Goal: Information Seeking & Learning: Learn about a topic

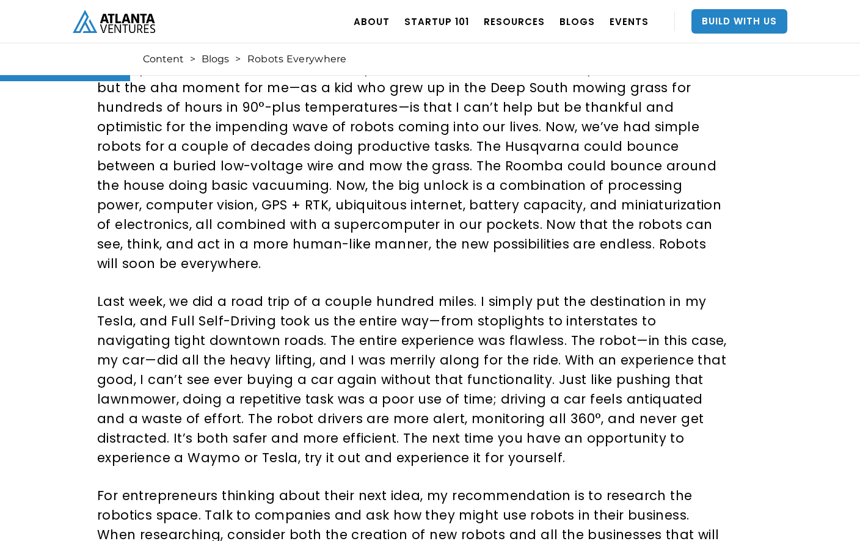
scroll to position [258, 0]
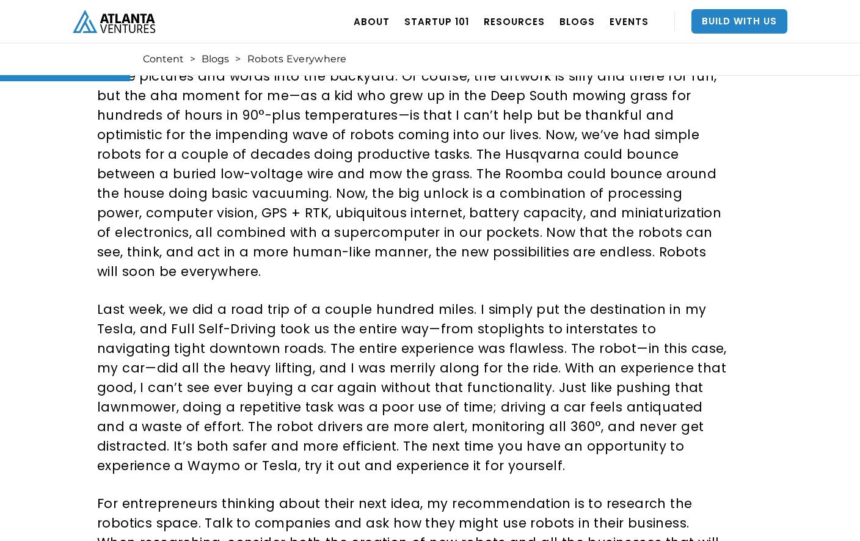
click at [597, 147] on p "As I look out my window this morning, I can’t help but smile watching my roboti…" at bounding box center [413, 164] width 632 height 235
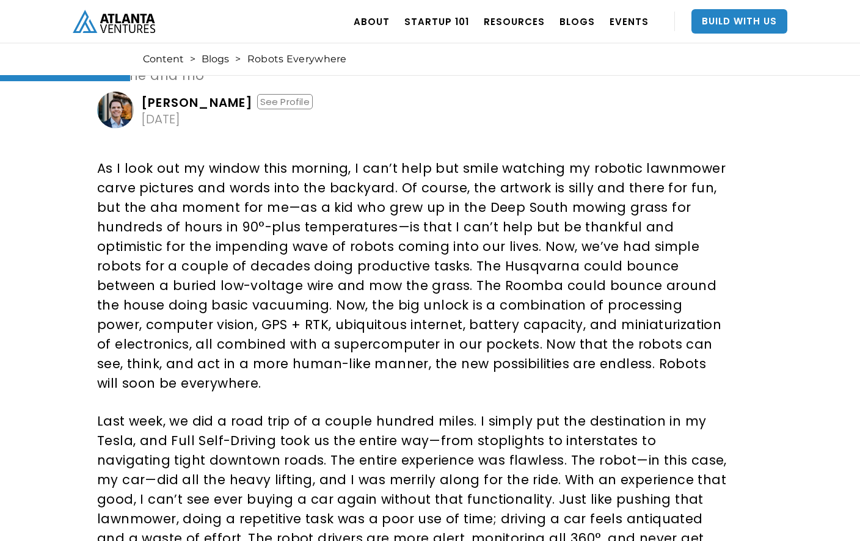
scroll to position [0, 0]
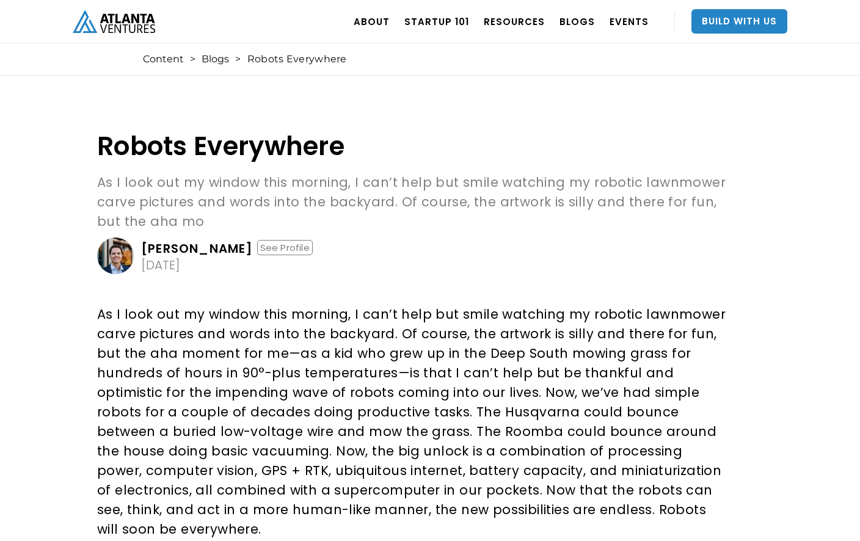
click at [200, 242] on div "[PERSON_NAME]" at bounding box center [197, 248] width 112 height 12
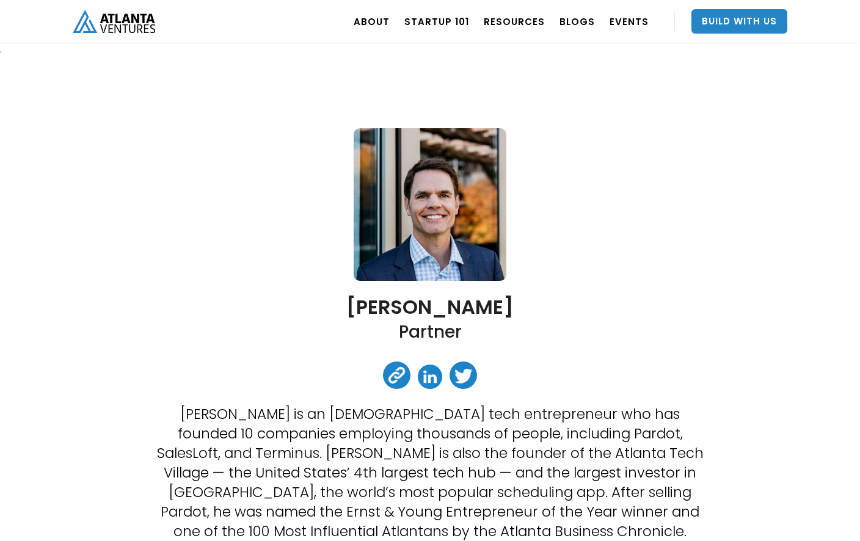
click at [125, 21] on img "home" at bounding box center [114, 21] width 82 height 23
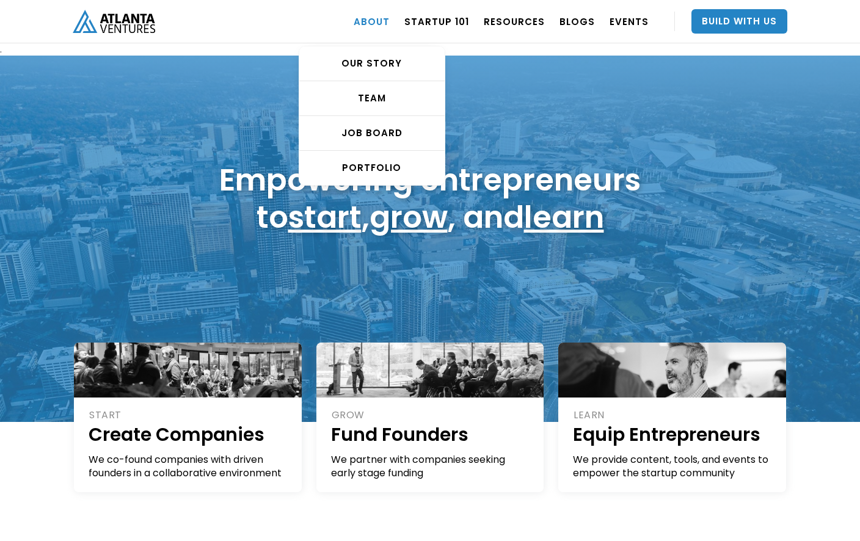
click at [383, 21] on link "ABOUT" at bounding box center [372, 21] width 36 height 34
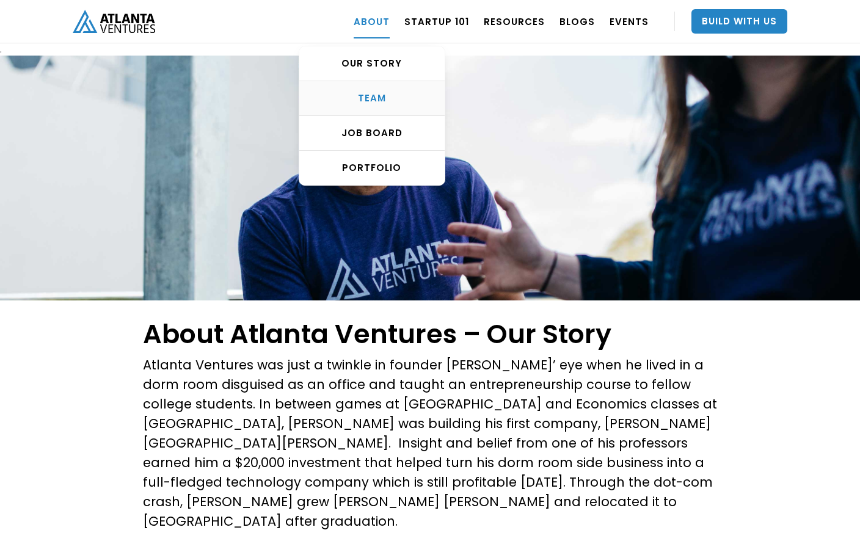
click at [393, 98] on div "TEAM" at bounding box center [371, 98] width 145 height 12
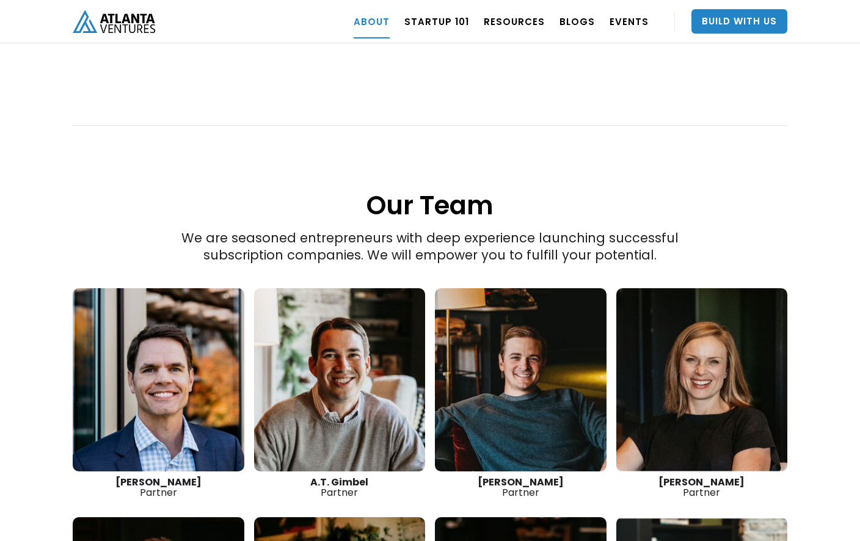
scroll to position [1544, 0]
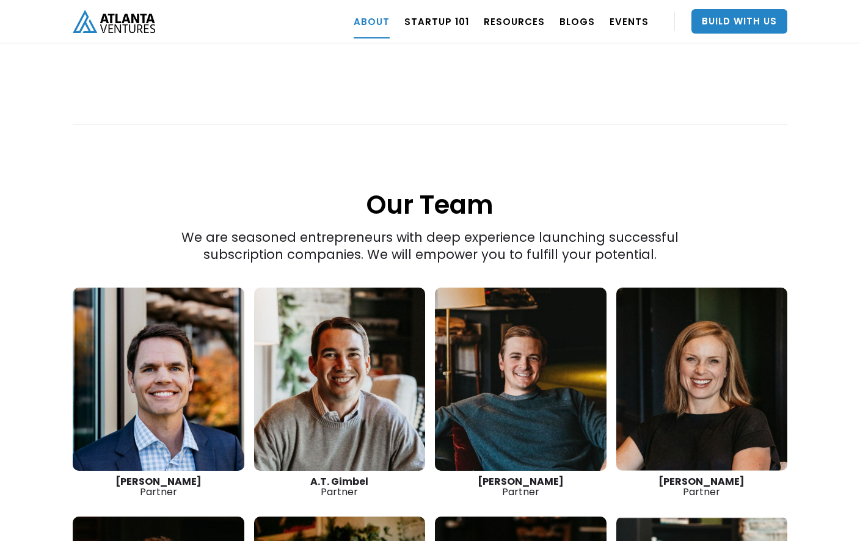
click at [209, 373] on link at bounding box center [159, 379] width 172 height 183
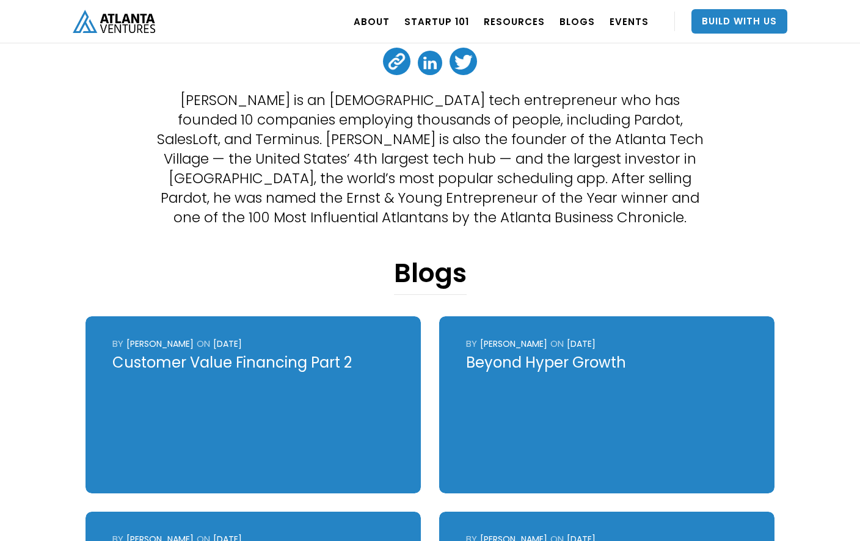
scroll to position [340, 0]
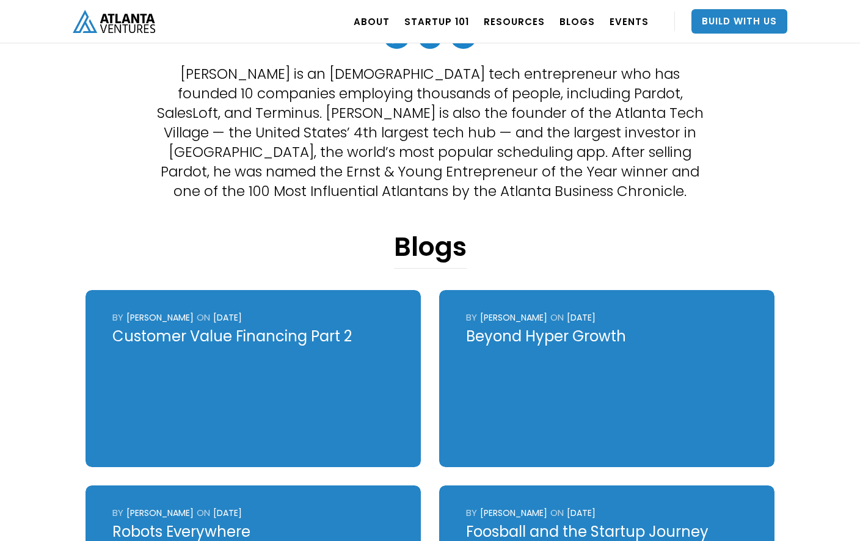
click at [253, 333] on div "Customer Value Financing Part 2" at bounding box center [253, 337] width 282 height 20
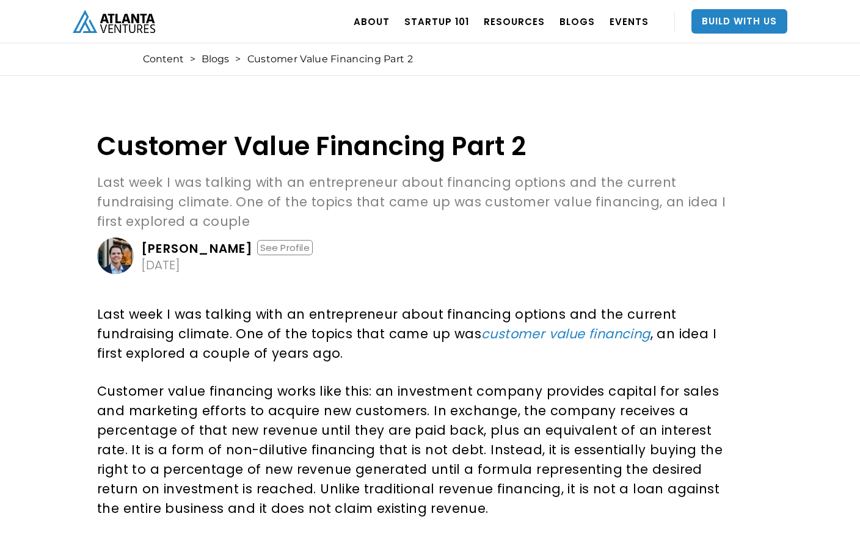
click at [369, 176] on p "Last week I was talking with an entrepreneur about financing options and the cu…" at bounding box center [415, 202] width 636 height 59
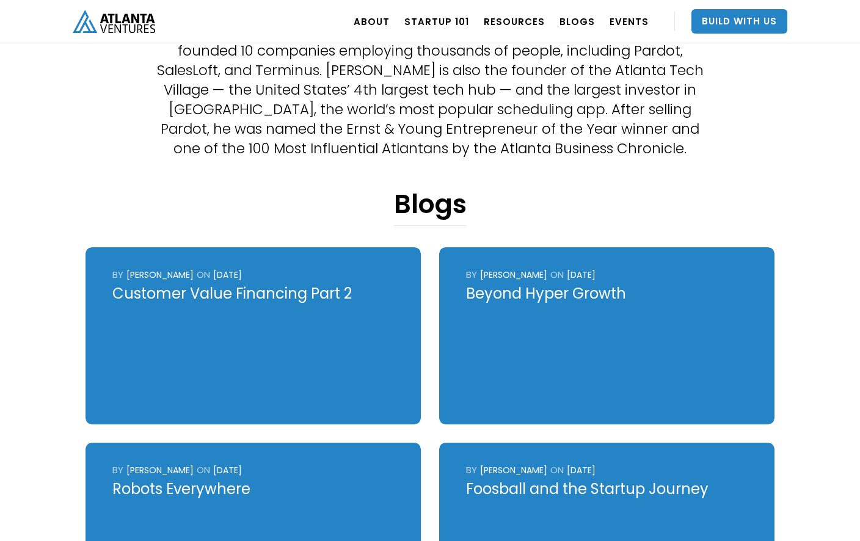
scroll to position [420, 0]
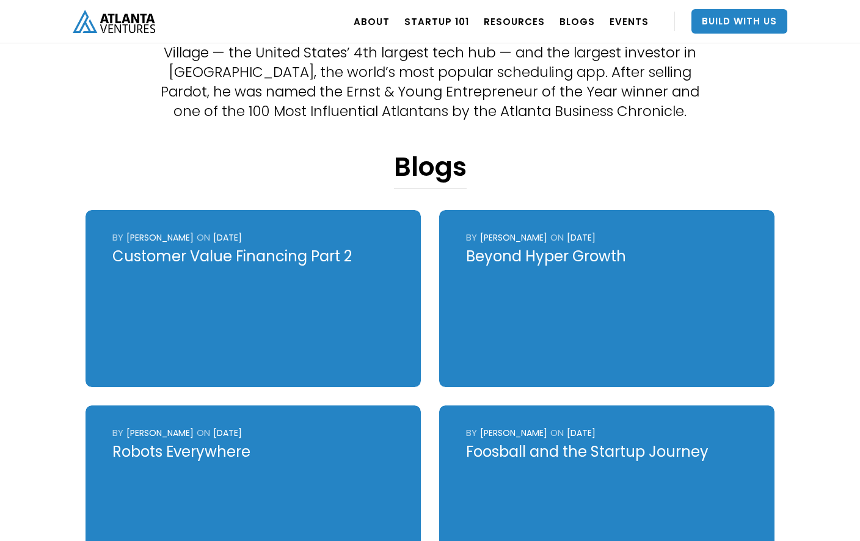
click at [201, 446] on div "Robots Everywhere" at bounding box center [253, 452] width 282 height 20
